Goal: Check status: Check status

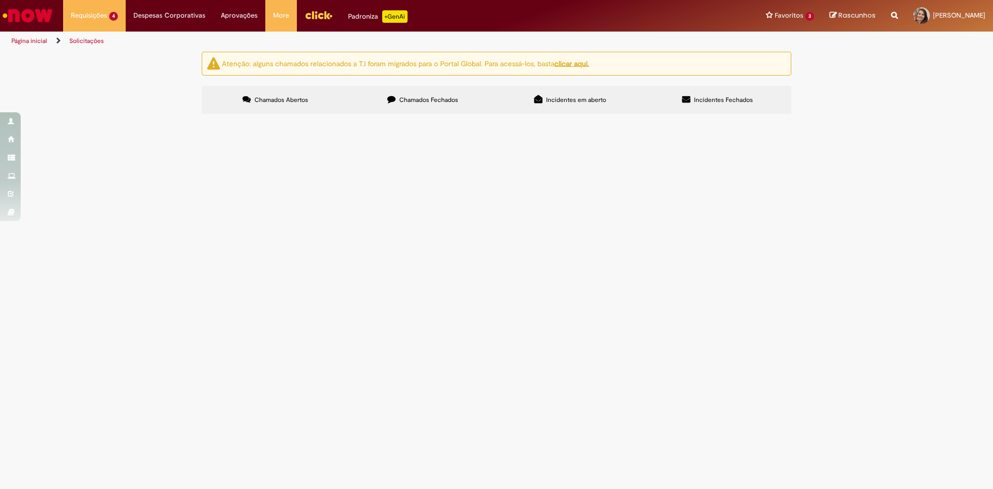
click at [435, 101] on span "Chamados Fechados" at bounding box center [428, 100] width 59 height 8
click at [300, 98] on span "Chamados Abertos" at bounding box center [281, 100] width 54 height 8
click at [0, 0] on div at bounding box center [0, 0] width 0 height 0
click at [0, 0] on input "Pesquisar" at bounding box center [0, 0] width 0 height 0
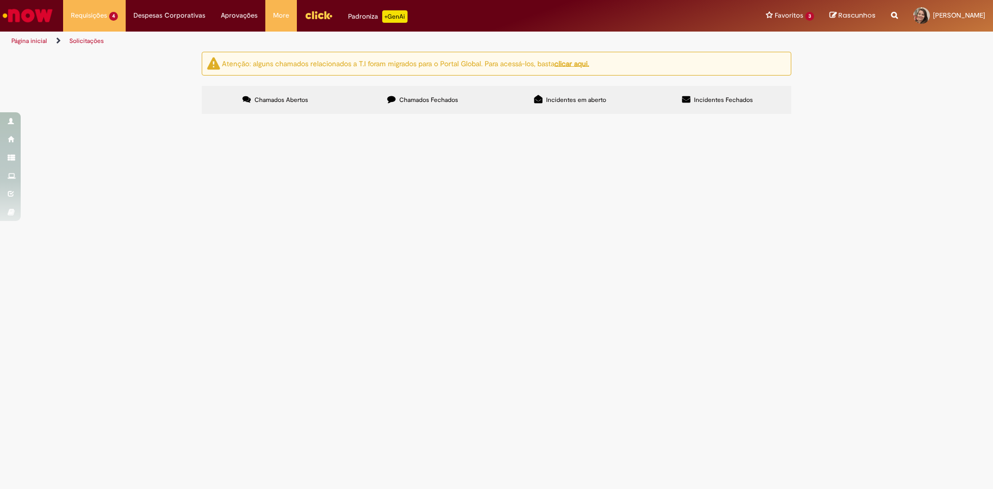
paste input "*********"
type input "*********"
click at [0, 0] on button "Pesquisar" at bounding box center [0, 0] width 0 height 0
click at [440, 105] on label "Chamados Fechados" at bounding box center [422, 100] width 147 height 28
click at [0, 0] on input "Pesquisar" at bounding box center [0, 0] width 0 height 0
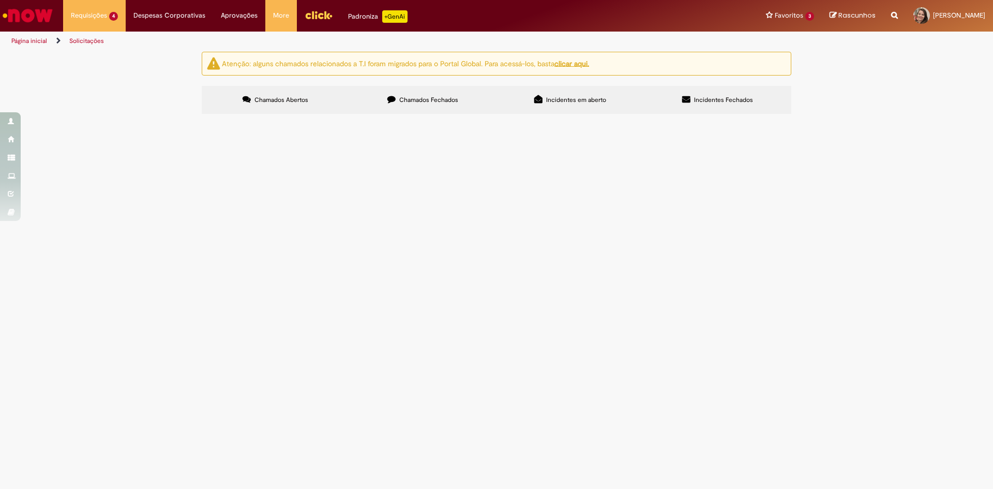
paste input "*********"
type input "*********"
click at [0, 0] on span "Pesquisar" at bounding box center [0, 0] width 0 height 0
click at [0, 0] on span "Olá, Solicito apropriação do Ano 1 da contratação da Licença Talend, fornecedor…" at bounding box center [0, 0] width 0 height 0
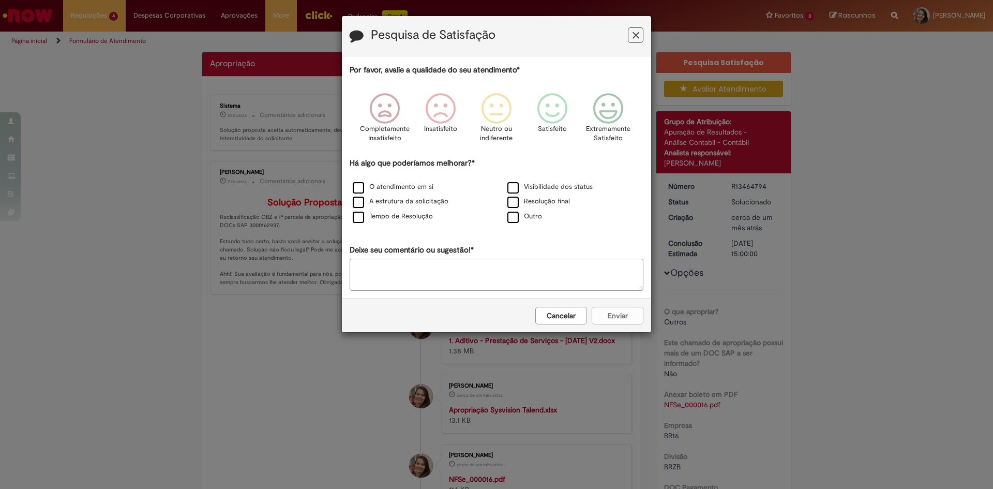
click at [639, 31] on icon "Feedback" at bounding box center [635, 35] width 7 height 11
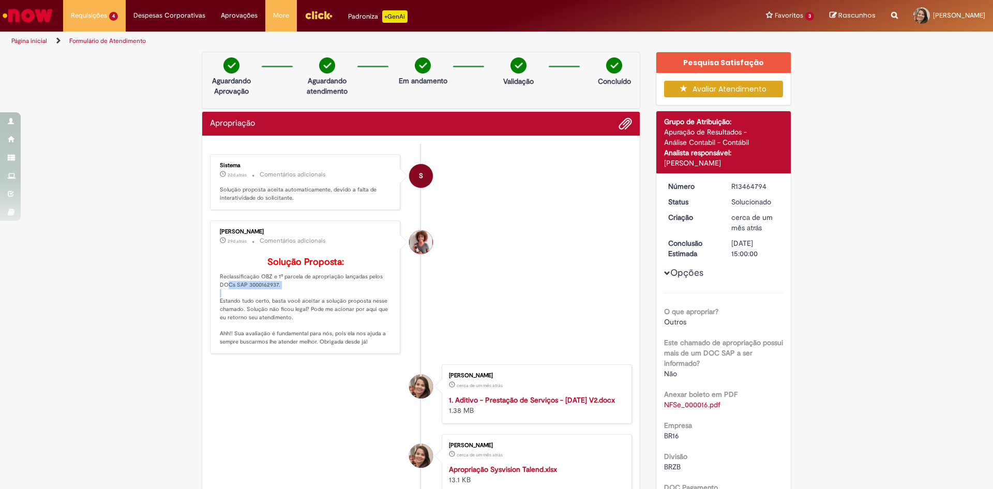
drag, startPoint x: 279, startPoint y: 301, endPoint x: 209, endPoint y: 300, distance: 70.3
click at [213, 300] on div "[PERSON_NAME] 29d atrás 29 dias atrás Comentários adicionais Solução Proposta: …" at bounding box center [305, 286] width 184 height 127
copy p "DOCs SAP 3000162937."
click at [366, 379] on ul "S Sistema 22d atrás 22 dias atrás Comentários adicionais Solução proposta aceit…" at bounding box center [421, 404] width 422 height 520
click at [451, 329] on li "[PERSON_NAME] 29d atrás 29 dias atrás Comentários adicionais Solução Proposta: …" at bounding box center [421, 286] width 422 height 133
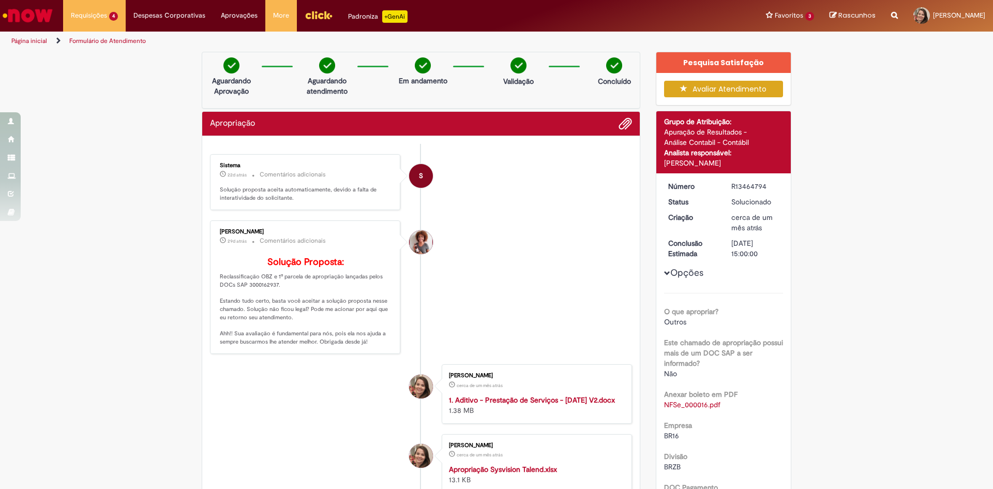
click at [451, 329] on li "[PERSON_NAME] 29d atrás 29 dias atrás Comentários adicionais Solução Proposta: …" at bounding box center [421, 286] width 422 height 133
click at [453, 320] on li "[PERSON_NAME] 29d atrás 29 dias atrás Comentários adicionais Solução Proposta: …" at bounding box center [421, 286] width 422 height 133
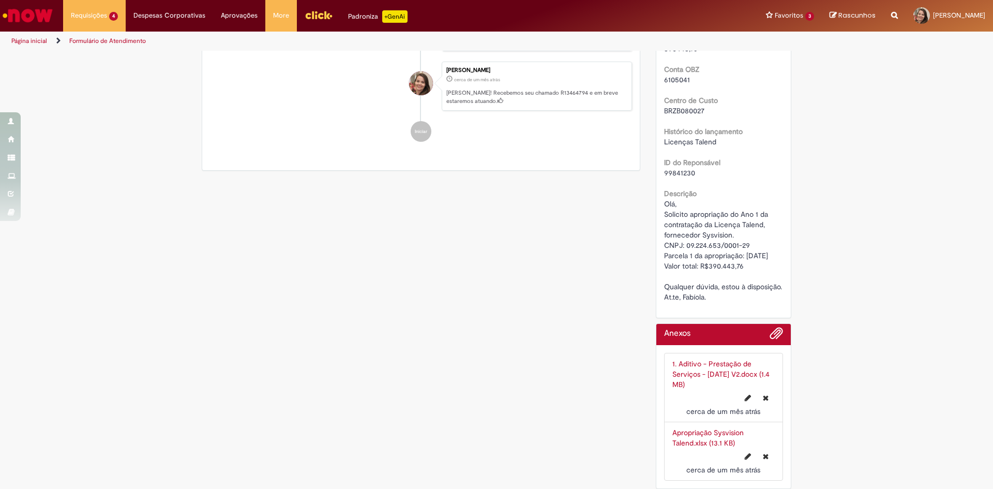
scroll to position [518, 0]
